Goal: Information Seeking & Learning: Check status

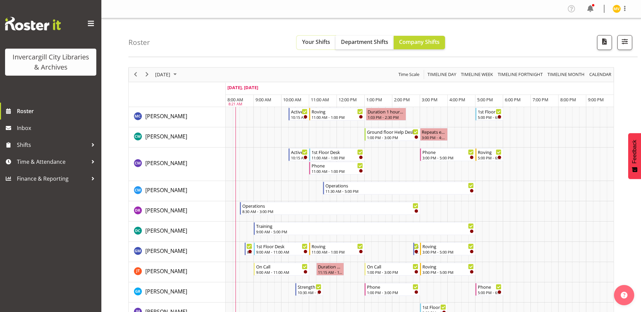
click at [312, 42] on span "Your Shifts" at bounding box center [316, 41] width 28 height 7
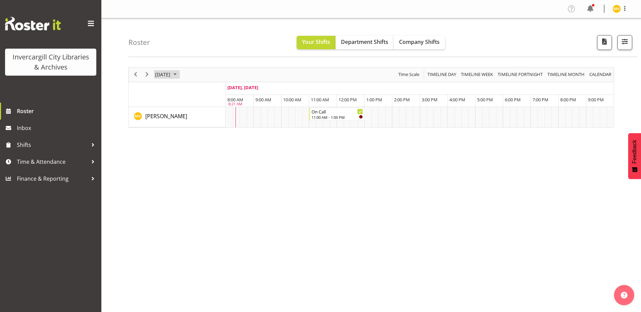
click at [179, 75] on span "September 2025" at bounding box center [175, 74] width 8 height 8
click at [214, 173] on button "[DATE]" at bounding box center [220, 174] width 23 height 9
click at [474, 73] on span "Timeline Week" at bounding box center [476, 74] width 33 height 8
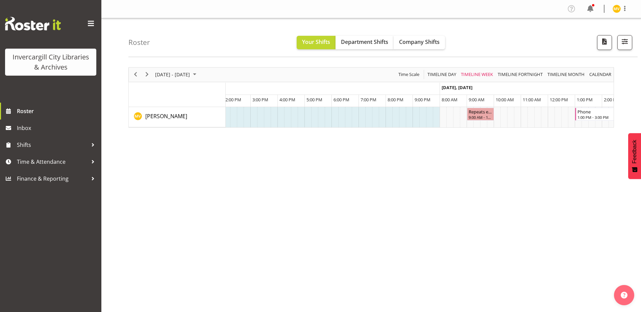
scroll to position [0, 577]
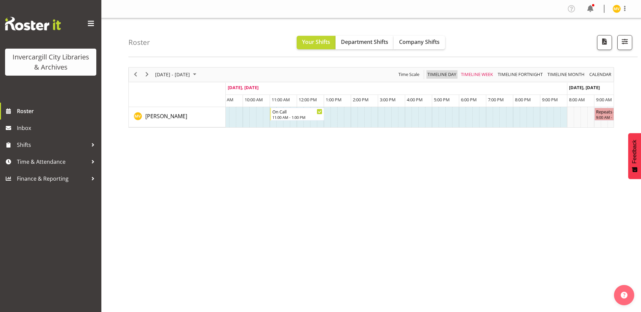
click at [443, 75] on span "Timeline Day" at bounding box center [442, 74] width 30 height 8
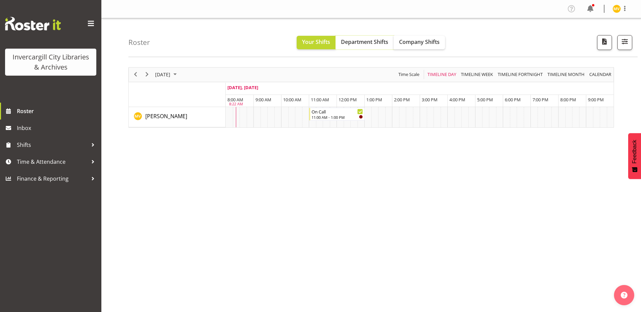
click at [366, 43] on span "Department Shifts" at bounding box center [364, 41] width 47 height 7
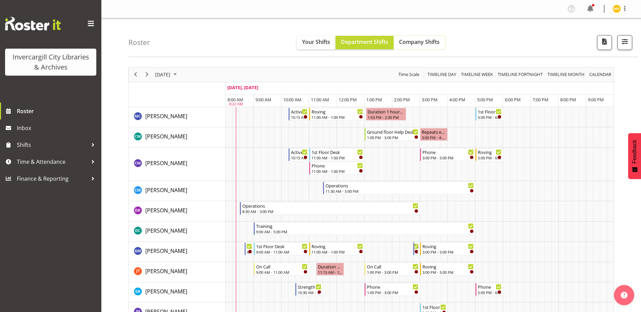
click at [422, 45] on span "Company Shifts" at bounding box center [419, 41] width 41 height 7
click at [355, 42] on span "Department Shifts" at bounding box center [364, 41] width 47 height 7
click at [412, 44] on span "Company Shifts" at bounding box center [419, 41] width 41 height 7
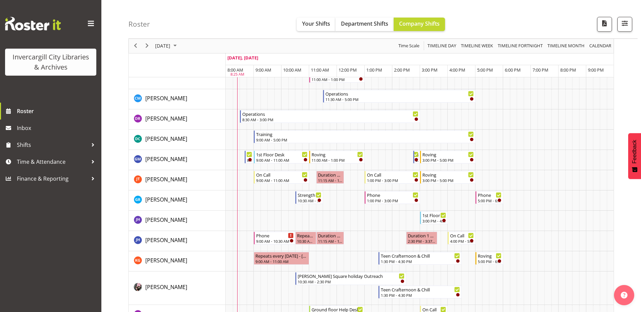
scroll to position [101, 0]
